Goal: Task Accomplishment & Management: Use online tool/utility

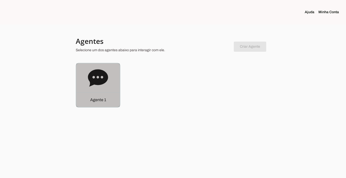
click at [96, 98] on p "Agente 1" at bounding box center [98, 100] width 16 height 6
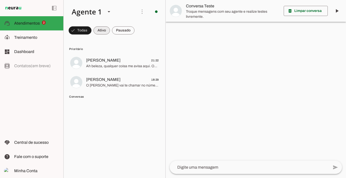
click at [100, 32] on span at bounding box center [101, 30] width 16 height 12
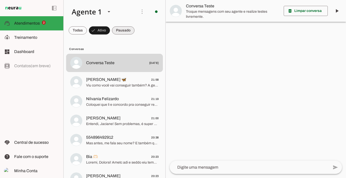
click at [124, 31] on span at bounding box center [123, 30] width 23 height 12
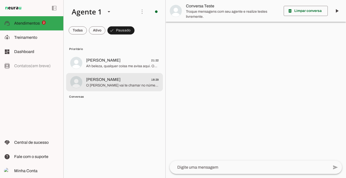
click at [105, 86] on span "O [PERSON_NAME] vai te chamar no número exclusivo de alunas, só um minuto" at bounding box center [122, 85] width 73 height 5
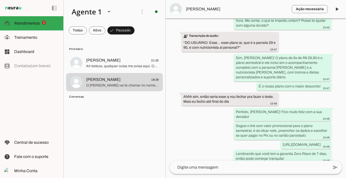
scroll to position [1829, 0]
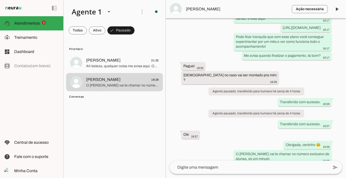
click at [202, 10] on span "[PERSON_NAME]" at bounding box center [237, 9] width 102 height 6
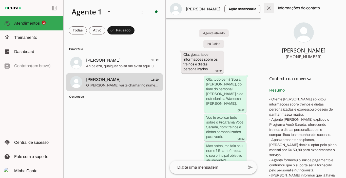
click at [270, 7] on span at bounding box center [268, 8] width 12 height 12
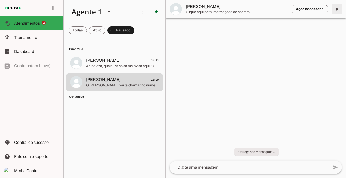
click at [335, 8] on span at bounding box center [337, 9] width 12 height 12
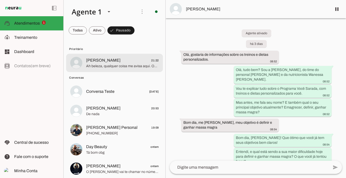
drag, startPoint x: 102, startPoint y: 55, endPoint x: 98, endPoint y: 62, distance: 8.0
click at [98, 62] on md-item "[PERSON_NAME] 21:22 Ah beleza, qualquer coisa me avisa aqui. Obrigada" at bounding box center [114, 63] width 97 height 18
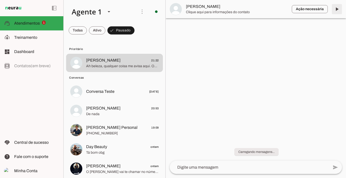
click at [336, 10] on span at bounding box center [337, 9] width 12 height 12
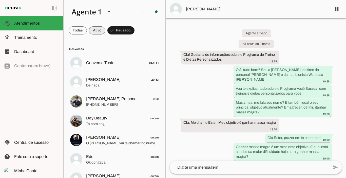
click at [96, 30] on span at bounding box center [97, 30] width 16 height 12
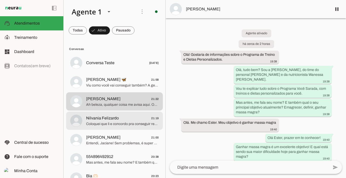
click at [108, 118] on span "Nilvania Felizardo" at bounding box center [102, 118] width 33 height 6
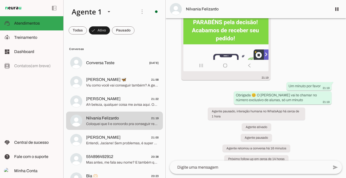
scroll to position [1147, 0]
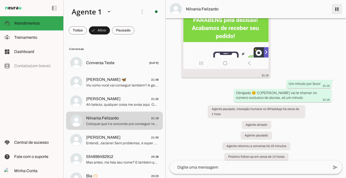
click at [336, 8] on span at bounding box center [337, 9] width 12 height 12
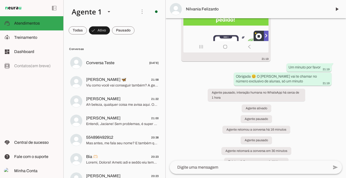
scroll to position [1168, 0]
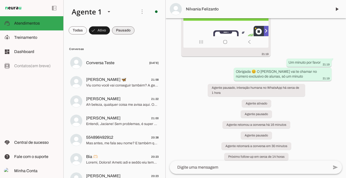
click at [132, 31] on span at bounding box center [123, 30] width 23 height 12
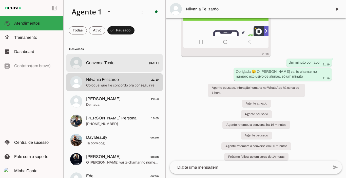
click at [100, 58] on md-item "Conversa Teste [DATE]" at bounding box center [114, 63] width 97 height 18
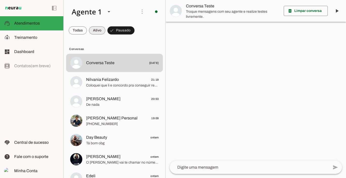
click at [97, 29] on span at bounding box center [97, 30] width 16 height 12
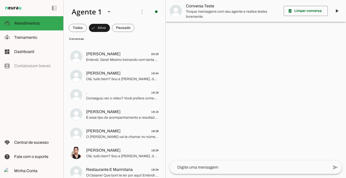
scroll to position [127, 0]
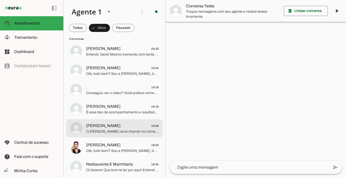
click at [106, 124] on span "[PERSON_NAME]" at bounding box center [103, 126] width 34 height 6
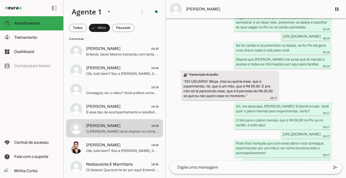
scroll to position [1829, 0]
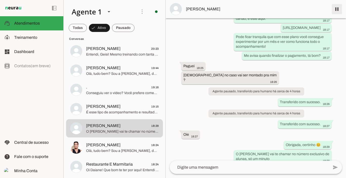
click at [337, 12] on span at bounding box center [337, 9] width 12 height 12
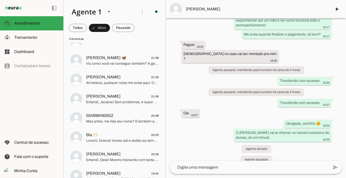
scroll to position [0, 0]
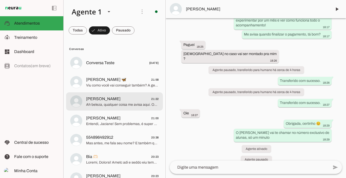
click at [103, 99] on span "[PERSON_NAME]" at bounding box center [103, 99] width 34 height 6
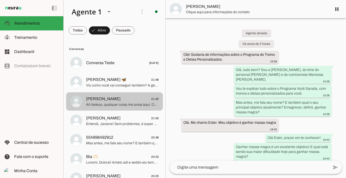
scroll to position [1268, 0]
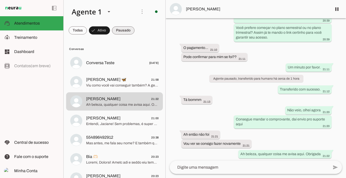
click at [126, 33] on span at bounding box center [123, 30] width 23 height 12
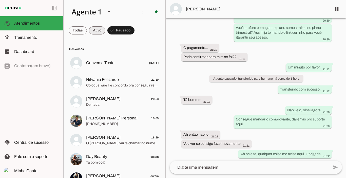
click at [98, 31] on span at bounding box center [97, 30] width 16 height 12
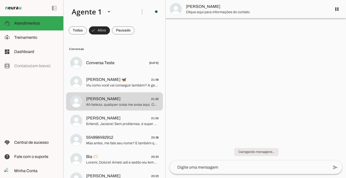
scroll to position [0, 0]
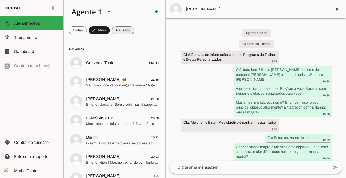
click at [123, 29] on span at bounding box center [123, 30] width 23 height 12
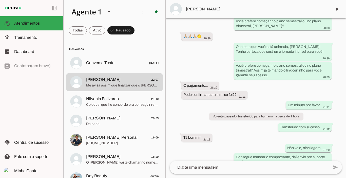
scroll to position [1331, 0]
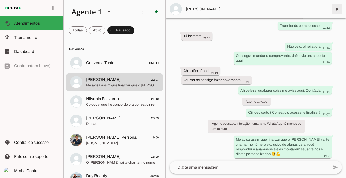
click at [337, 8] on span at bounding box center [337, 9] width 12 height 12
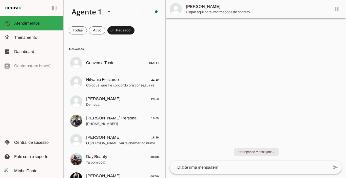
scroll to position [0, 0]
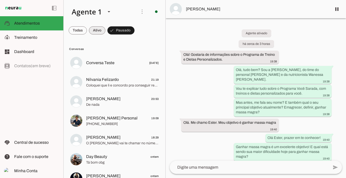
click at [93, 29] on span at bounding box center [97, 30] width 16 height 12
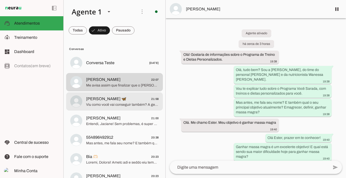
click at [104, 99] on span "[PERSON_NAME] 🦋" at bounding box center [106, 99] width 40 height 6
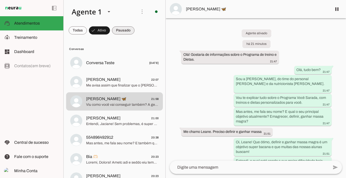
click at [122, 32] on span at bounding box center [123, 30] width 23 height 12
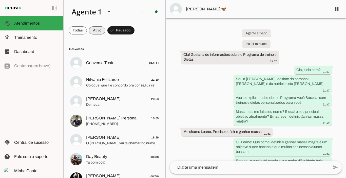
click at [97, 32] on span at bounding box center [97, 30] width 16 height 12
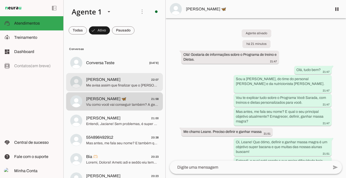
click at [106, 83] on span "Me avisa assim que finalizar que o [PERSON_NAME] vai te chamar no número exclus…" at bounding box center [122, 85] width 73 height 5
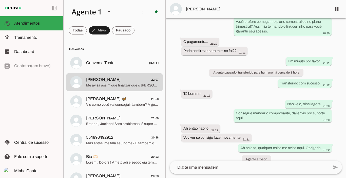
scroll to position [1331, 0]
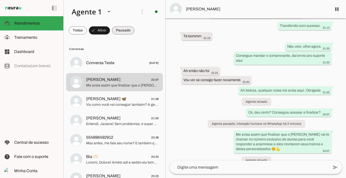
click at [127, 32] on span at bounding box center [123, 30] width 23 height 12
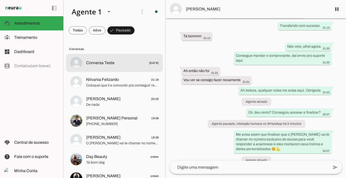
click at [98, 60] on span "Conversa Teste [DATE]" at bounding box center [122, 63] width 73 height 6
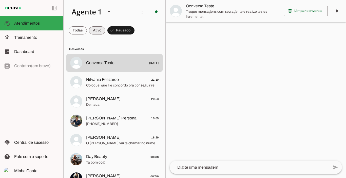
click at [97, 32] on span at bounding box center [97, 30] width 16 height 12
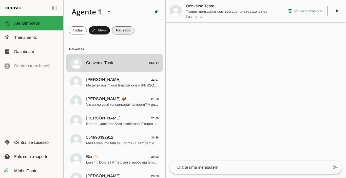
click at [121, 32] on span at bounding box center [123, 30] width 23 height 12
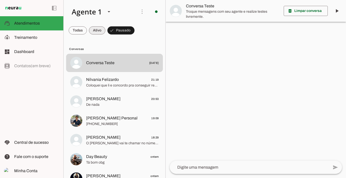
click at [100, 31] on span at bounding box center [97, 30] width 16 height 12
